Goal: Information Seeking & Learning: Understand process/instructions

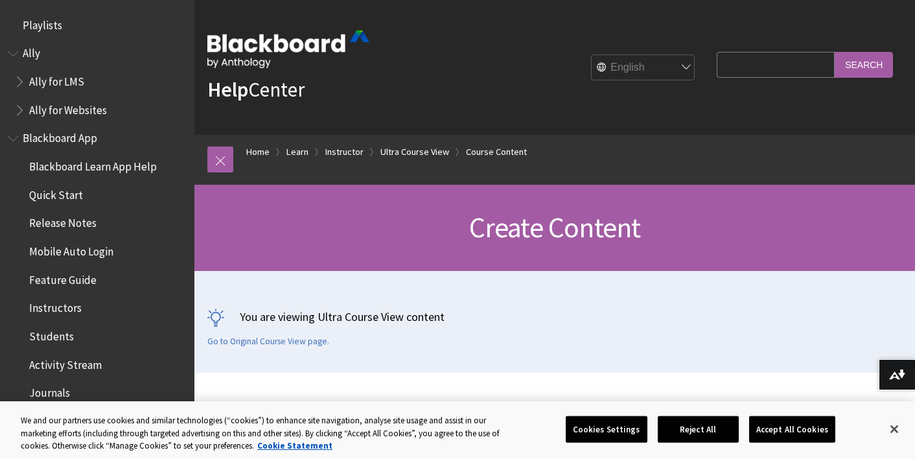
scroll to position [1936, 0]
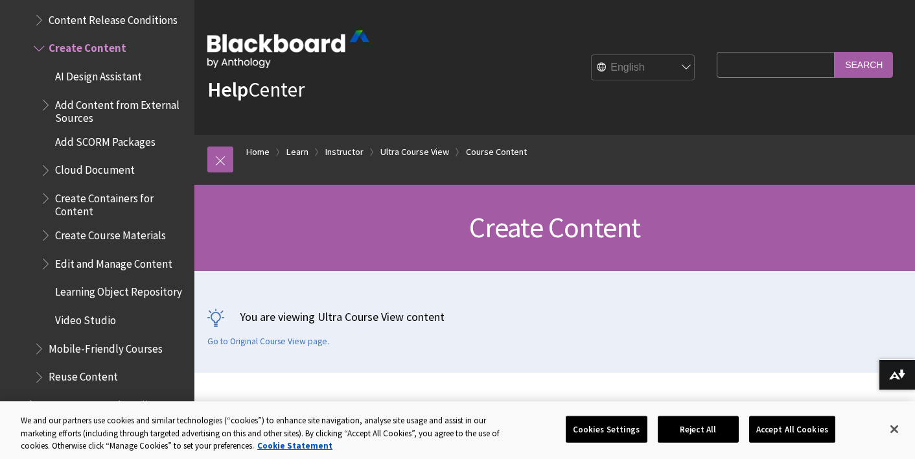
click at [801, 76] on input "Search Query" at bounding box center [776, 64] width 118 height 25
type input "add image to folder"
click at [835, 52] on input "Search" at bounding box center [864, 64] width 58 height 25
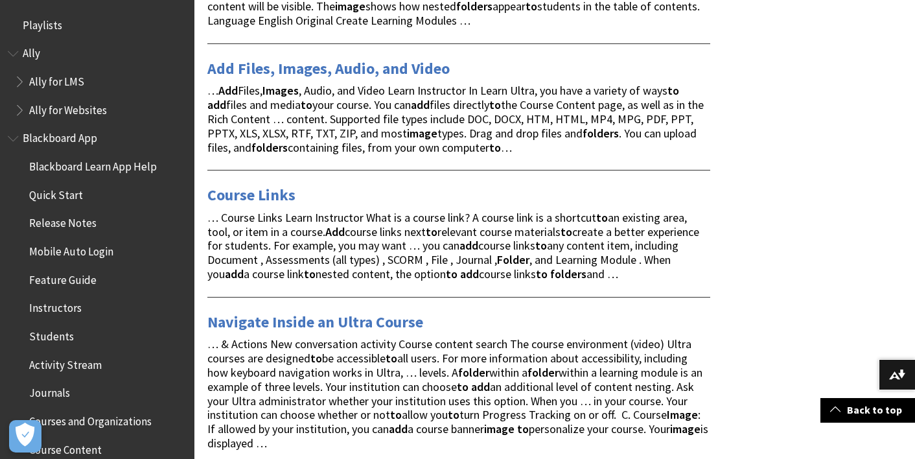
scroll to position [1432, 0]
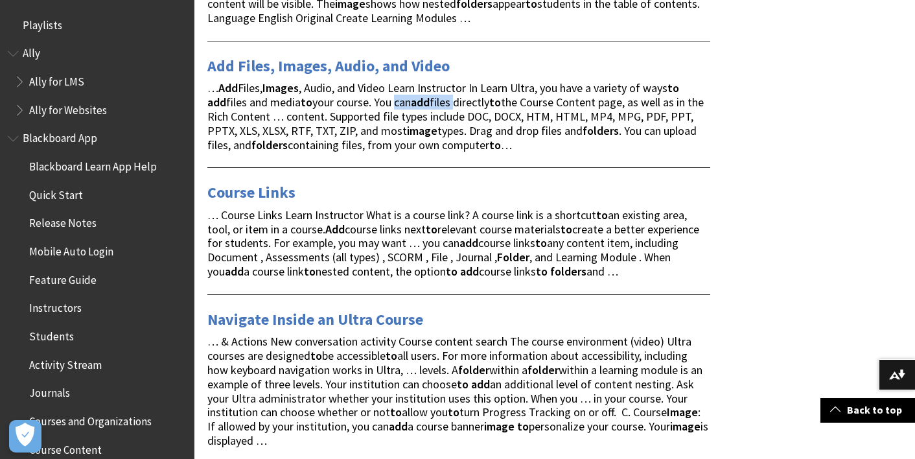
drag, startPoint x: 442, startPoint y: 107, endPoint x: 378, endPoint y: 108, distance: 64.2
click at [378, 108] on span "… Add Files, Images , Audio, and Video Learn Instructor In Learn Ultra, you hav…" at bounding box center [455, 115] width 497 height 71
click at [374, 132] on span "… Add Files, Images , Audio, and Video Learn Instructor In Learn Ultra, you hav…" at bounding box center [455, 115] width 497 height 71
click at [435, 149] on span "… Add Files, Images , Audio, and Video Learn Instructor In Learn Ultra, you hav…" at bounding box center [455, 115] width 497 height 71
